Goal: Use online tool/utility: Utilize a website feature to perform a specific function

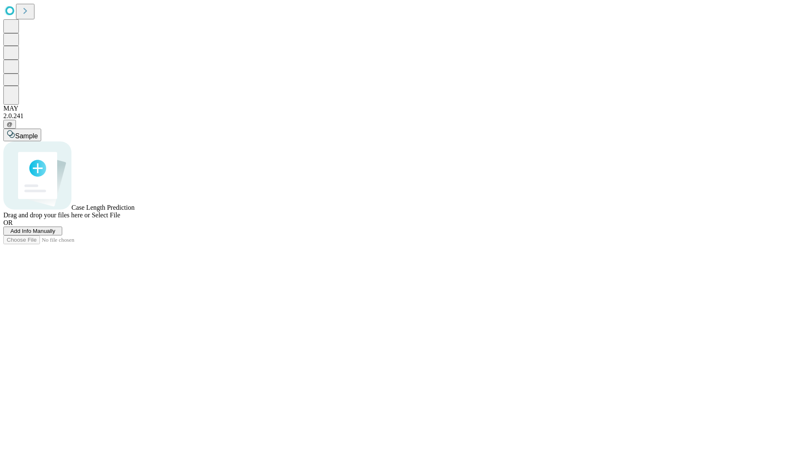
click at [55, 234] on span "Add Info Manually" at bounding box center [33, 231] width 45 height 6
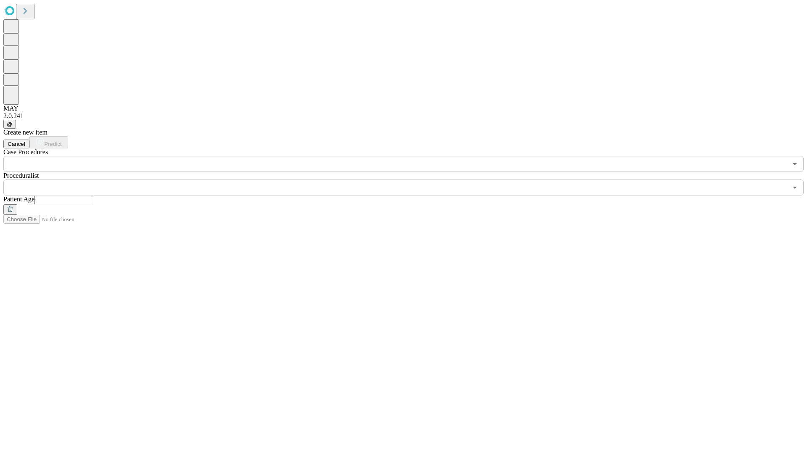
click at [94, 196] on input "text" at bounding box center [64, 200] width 60 height 8
type input "**"
click at [409, 179] on input "text" at bounding box center [395, 187] width 784 height 16
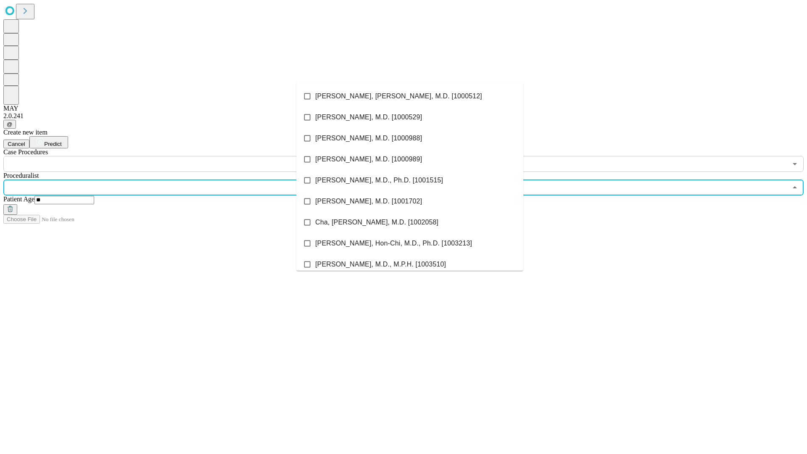
click at [410, 96] on li "[PERSON_NAME], [PERSON_NAME], M.D. [1000512]" at bounding box center [409, 96] width 227 height 21
click at [176, 156] on input "text" at bounding box center [395, 164] width 784 height 16
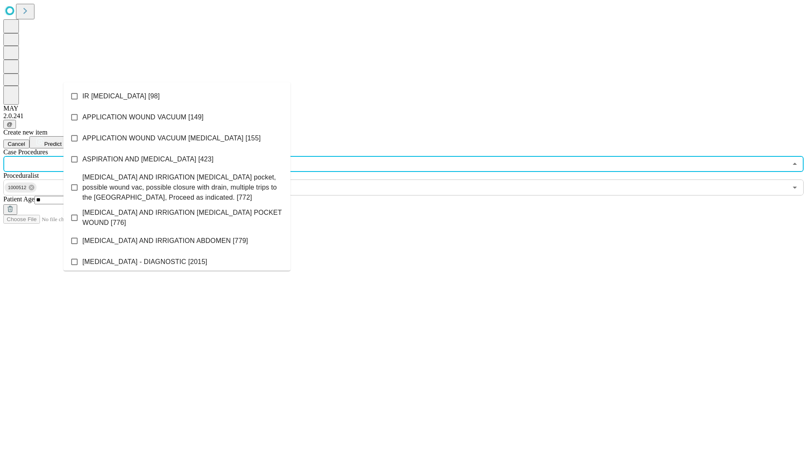
click at [177, 96] on li "IR [MEDICAL_DATA] [98]" at bounding box center [176, 96] width 227 height 21
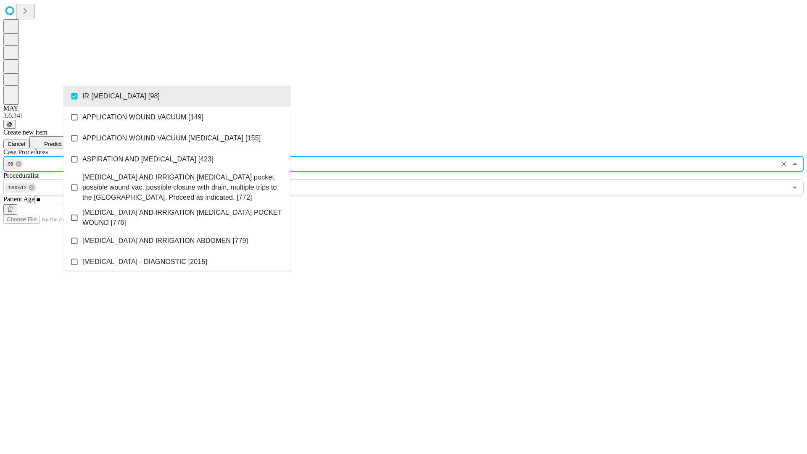
click at [61, 141] on span "Predict" at bounding box center [52, 144] width 17 height 6
